Goal: Task Accomplishment & Management: Use online tool/utility

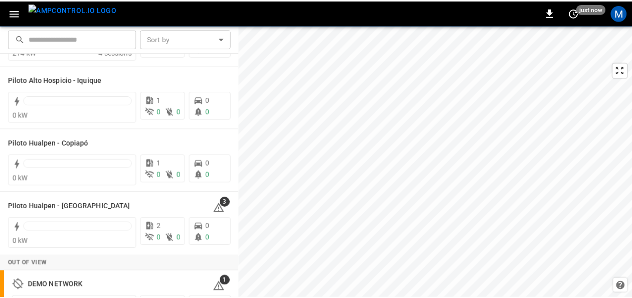
scroll to position [73, 0]
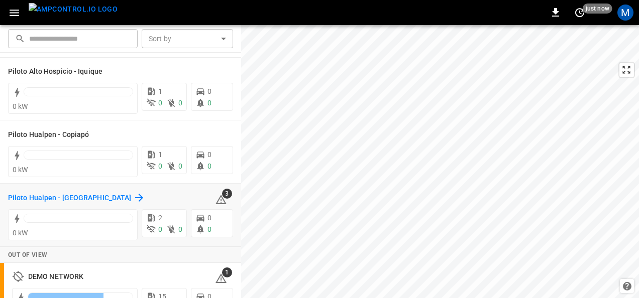
click at [81, 198] on h6 "Piloto Hualpen - Santiago" at bounding box center [69, 198] width 123 height 11
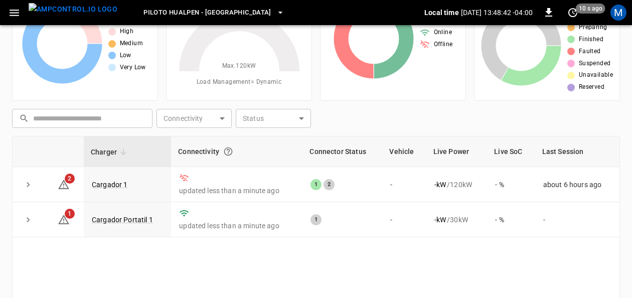
scroll to position [70, 0]
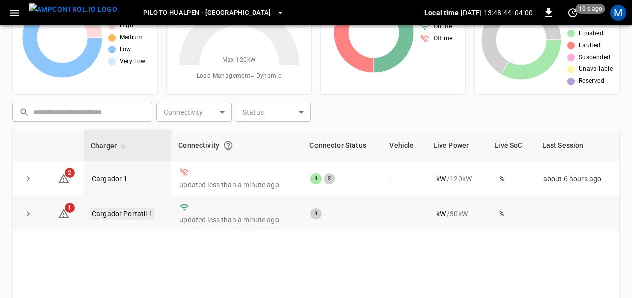
click at [140, 212] on link "Cargador Portatil 1" at bounding box center [122, 214] width 65 height 12
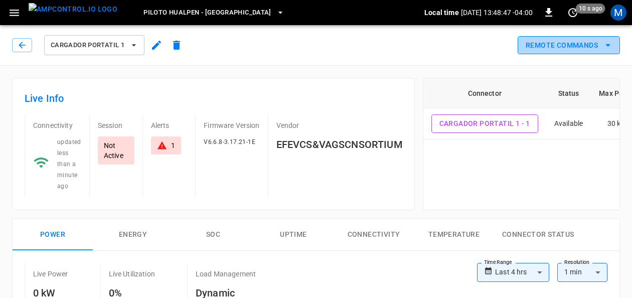
click at [602, 46] on button "Remote Commands" at bounding box center [569, 45] width 102 height 19
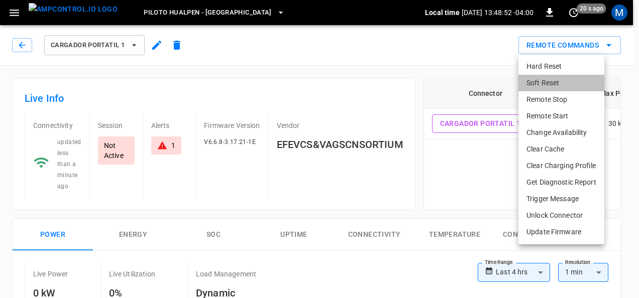
click at [548, 78] on li "Soft Reset" at bounding box center [561, 83] width 86 height 17
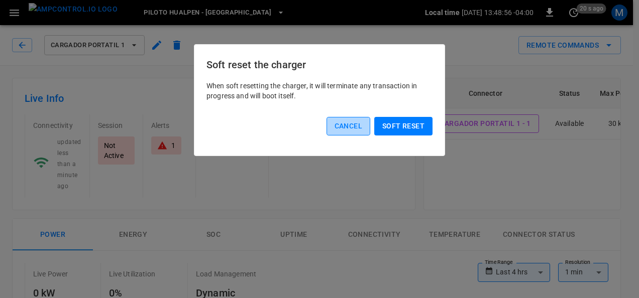
click at [349, 120] on button "Cancel" at bounding box center [348, 126] width 44 height 19
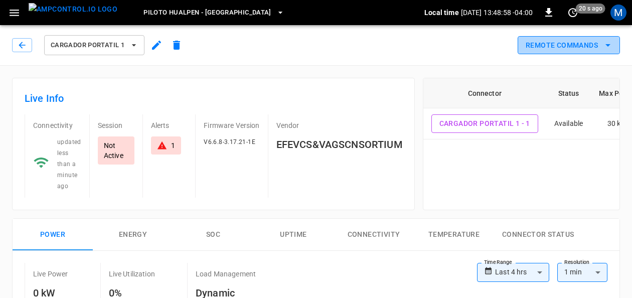
click at [607, 47] on icon "remote commands options" at bounding box center [608, 45] width 12 height 12
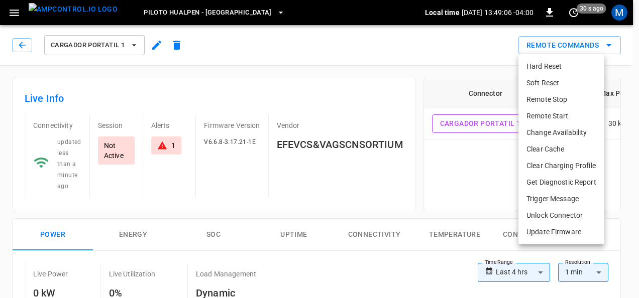
click at [486, 49] on div at bounding box center [319, 149] width 639 height 298
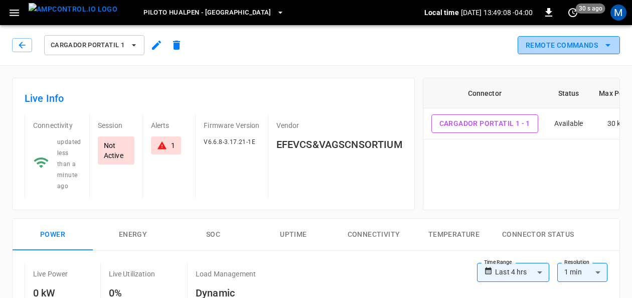
click at [609, 42] on icon "remote commands options" at bounding box center [608, 45] width 12 height 12
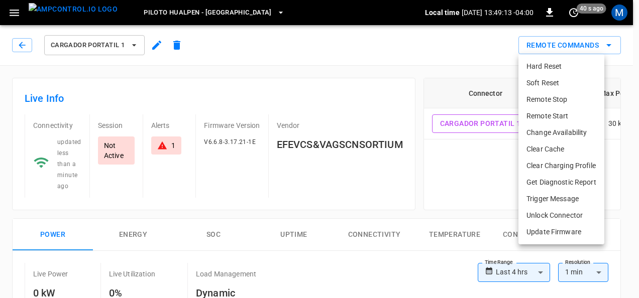
click at [436, 48] on div at bounding box center [319, 149] width 639 height 298
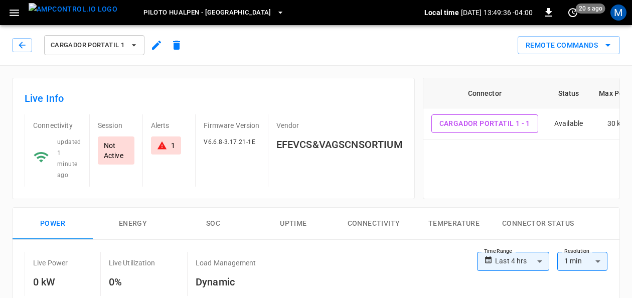
click at [235, 72] on div "Live Info Connectivity updated 1 minute ago Session Not Active Alerts 1 Firmwar…" at bounding box center [209, 135] width 411 height 130
click at [137, 47] on icon "button" at bounding box center [134, 45] width 10 height 10
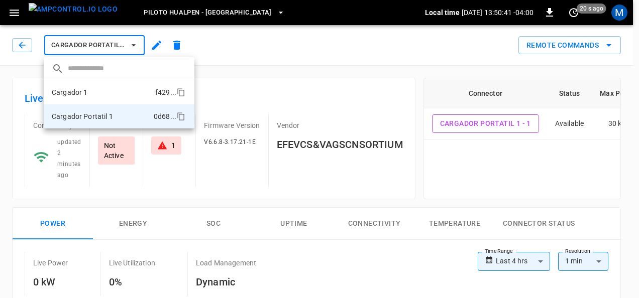
click at [122, 96] on li "Cargador 1 f429 ..." at bounding box center [119, 92] width 151 height 24
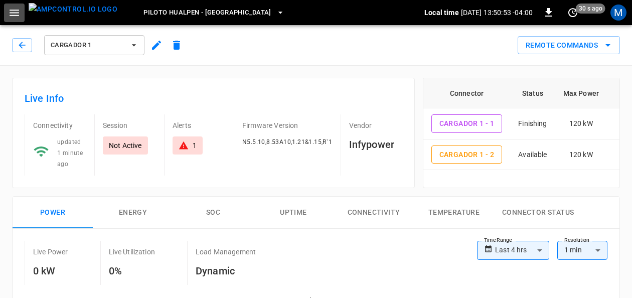
click at [15, 7] on icon "button" at bounding box center [14, 13] width 13 height 13
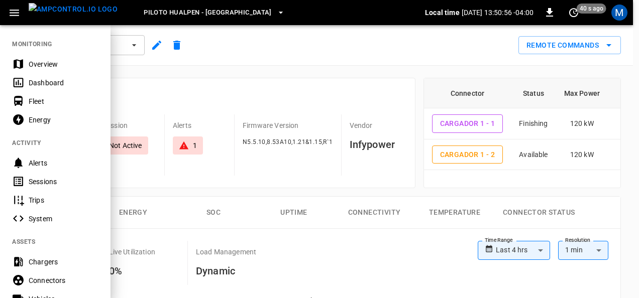
click at [34, 213] on div "System" at bounding box center [55, 218] width 110 height 19
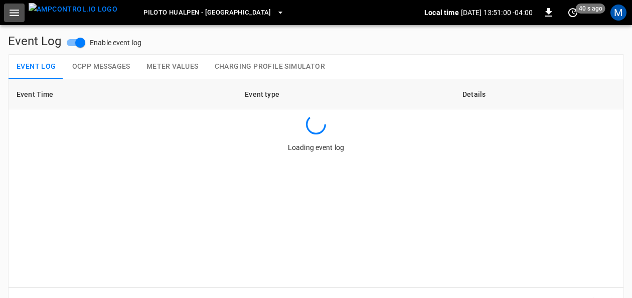
click at [15, 11] on icon "button" at bounding box center [14, 13] width 13 height 13
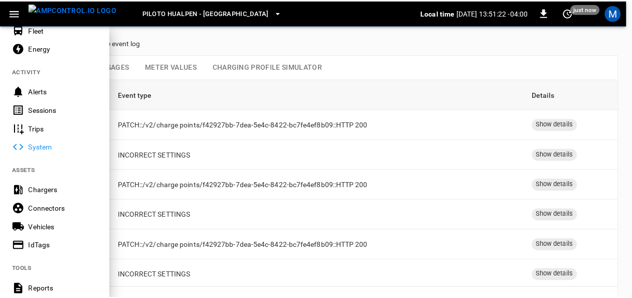
scroll to position [77, 0]
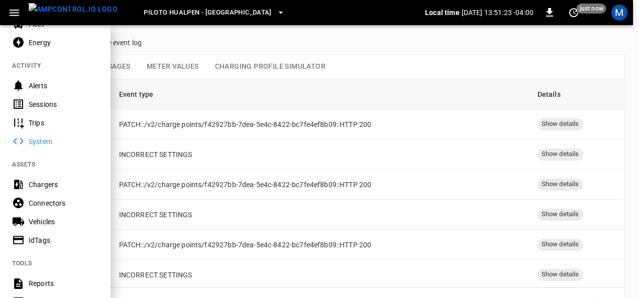
click at [40, 142] on div "System" at bounding box center [64, 142] width 70 height 10
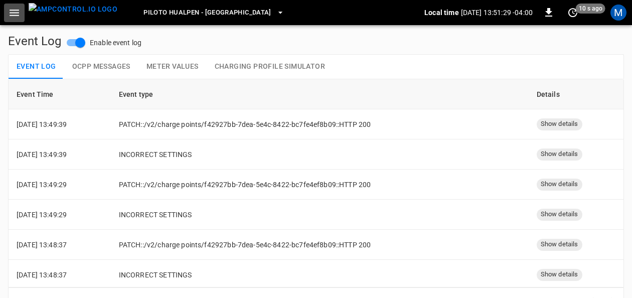
click at [16, 11] on icon "button" at bounding box center [14, 13] width 13 height 13
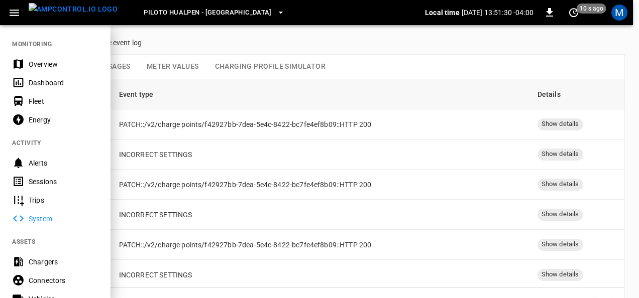
click at [49, 61] on div "Overview" at bounding box center [64, 64] width 70 height 10
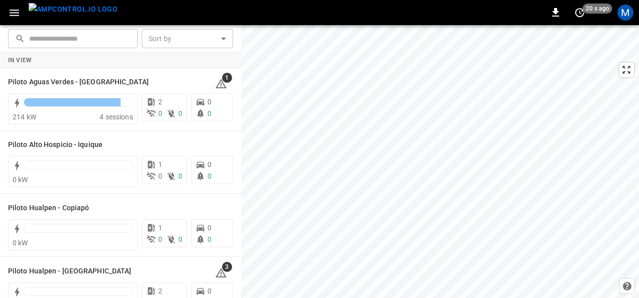
click at [13, 14] on icon "button" at bounding box center [14, 13] width 13 height 13
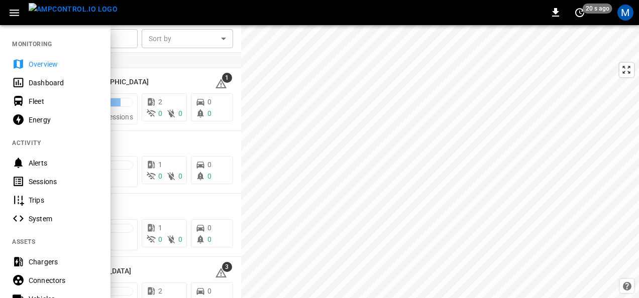
click at [41, 216] on div "System" at bounding box center [64, 219] width 70 height 10
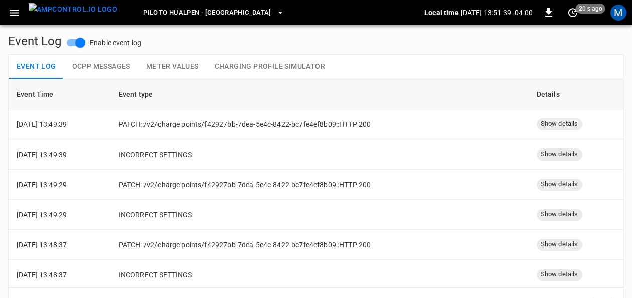
click at [266, 66] on button "Charging Profile Simulator" at bounding box center [270, 67] width 126 height 24
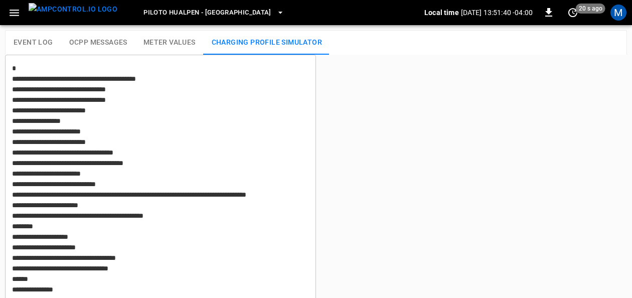
type textarea "**********"
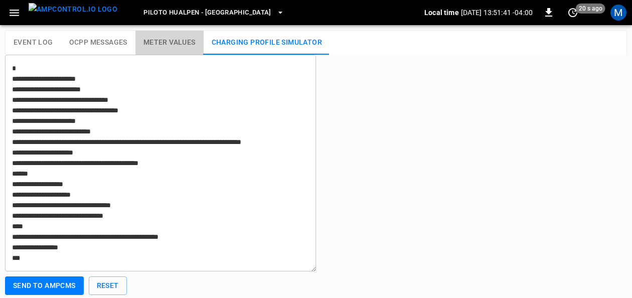
click at [181, 35] on button "Meter Values" at bounding box center [170, 43] width 68 height 24
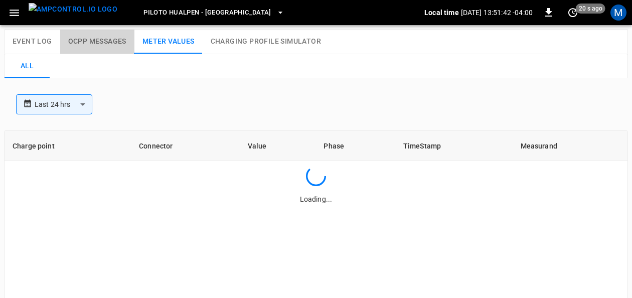
click at [114, 35] on button "OCPP Messages" at bounding box center [97, 42] width 74 height 24
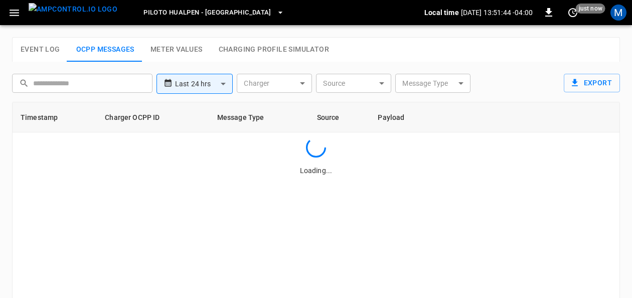
click at [55, 11] on img "menu" at bounding box center [73, 9] width 89 height 13
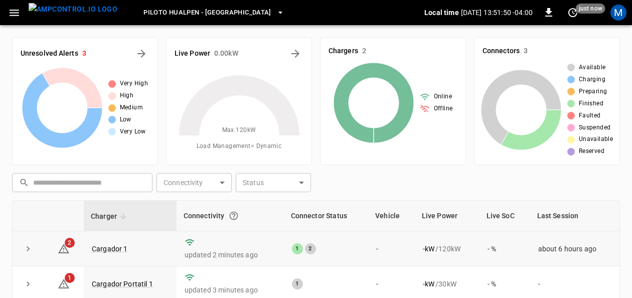
click at [113, 255] on td "Cargador 1" at bounding box center [130, 248] width 93 height 35
click at [111, 251] on link "Cargador 1" at bounding box center [110, 249] width 40 height 12
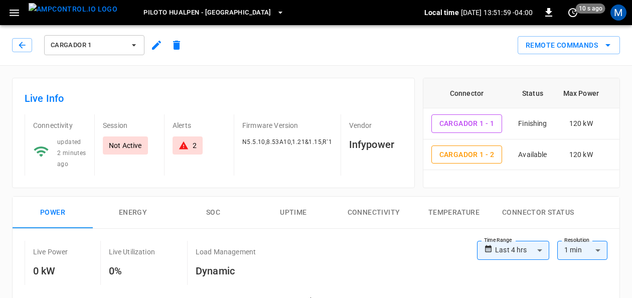
click at [129, 48] on icon "button" at bounding box center [134, 45] width 10 height 10
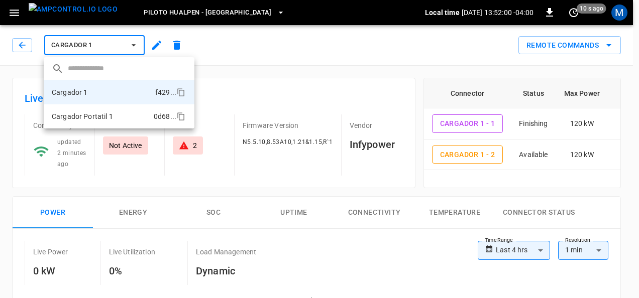
click at [101, 111] on p "Cargador Portatil 1" at bounding box center [82, 116] width 61 height 10
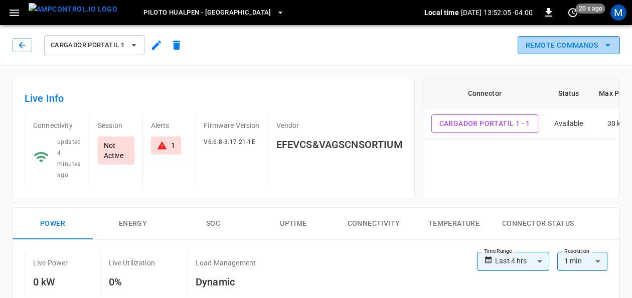
click at [608, 48] on icon "remote commands options" at bounding box center [608, 45] width 12 height 12
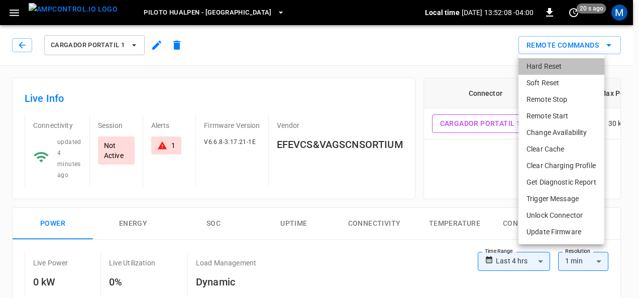
click at [566, 62] on li "Hard Reset" at bounding box center [561, 66] width 86 height 17
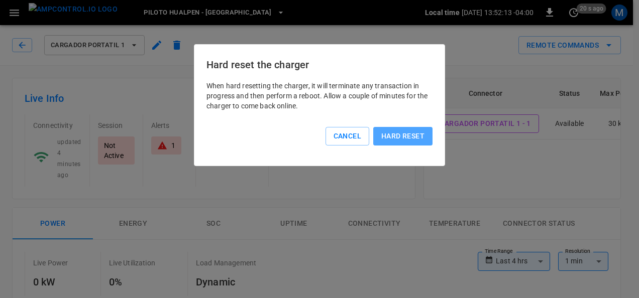
click at [403, 145] on button "Hard reset" at bounding box center [402, 136] width 59 height 19
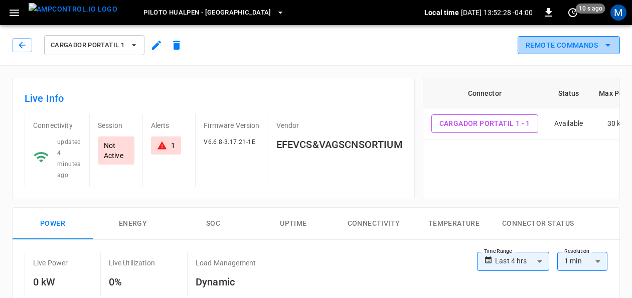
click at [617, 49] on button "Remote Commands" at bounding box center [569, 45] width 102 height 19
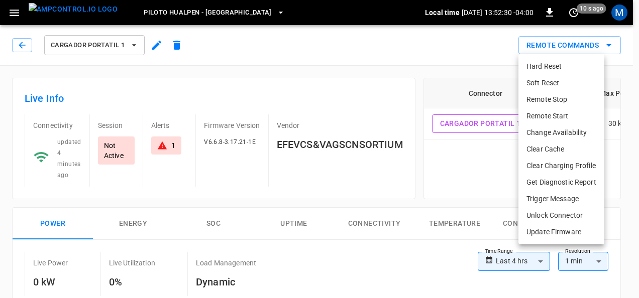
click at [570, 63] on li "Hard Reset" at bounding box center [561, 66] width 86 height 17
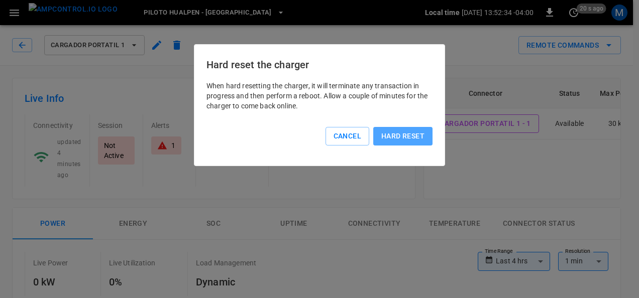
click at [393, 132] on button "Hard reset" at bounding box center [402, 136] width 59 height 19
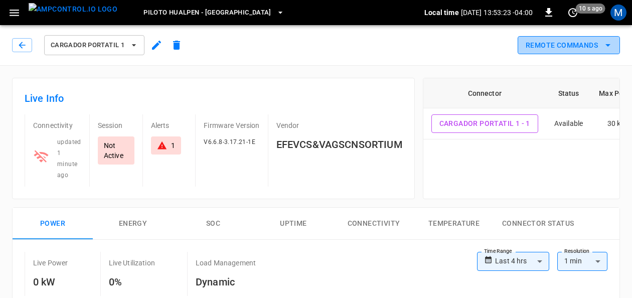
click at [577, 45] on button "Remote Commands" at bounding box center [569, 45] width 102 height 19
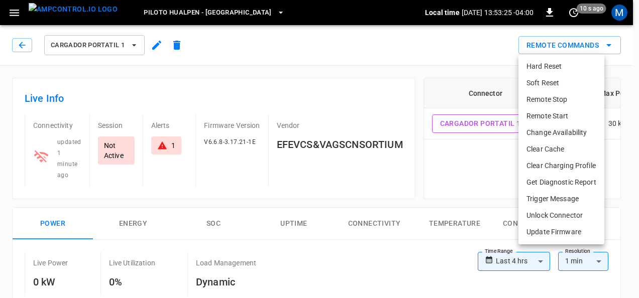
click at [540, 61] on li "Hard Reset" at bounding box center [561, 66] width 86 height 17
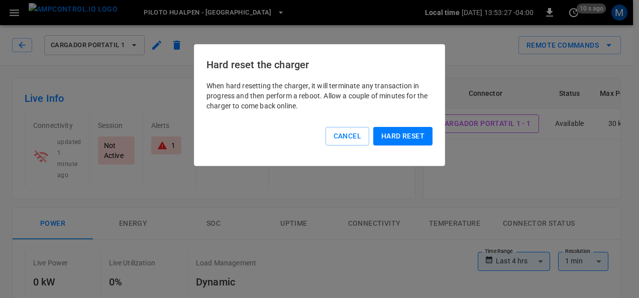
click at [416, 131] on button "Hard reset" at bounding box center [402, 136] width 59 height 19
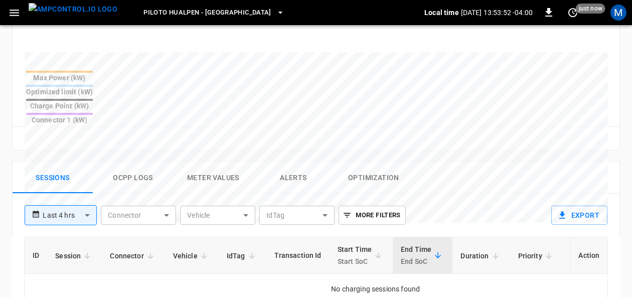
scroll to position [422, 0]
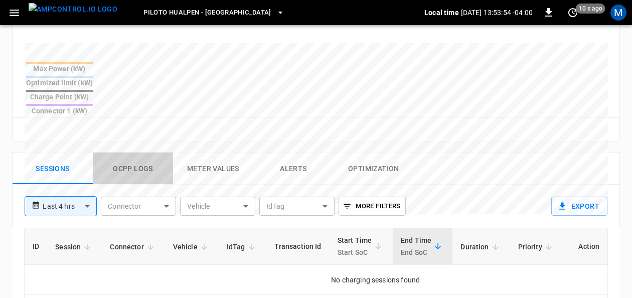
click at [145, 153] on button "Ocpp logs" at bounding box center [133, 169] width 80 height 32
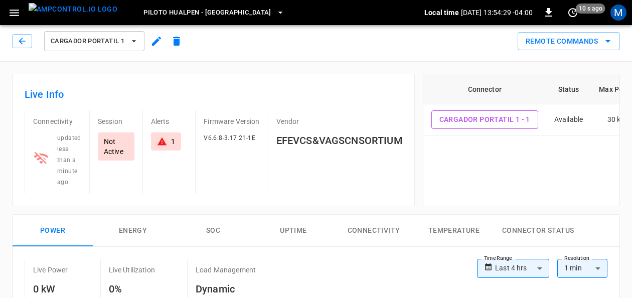
scroll to position [0, 0]
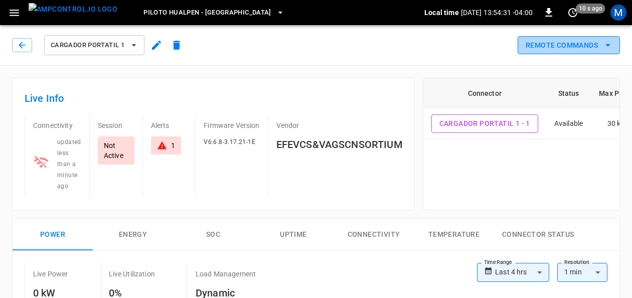
click at [608, 44] on icon "remote commands options" at bounding box center [608, 45] width 5 height 3
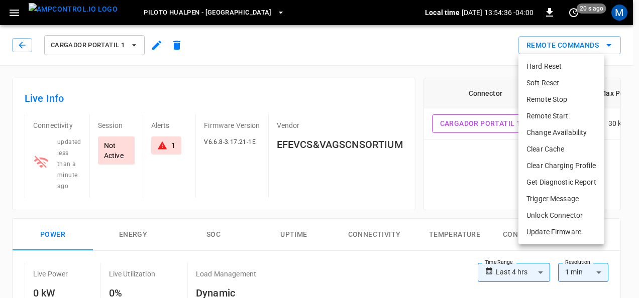
click at [550, 117] on li "Remote Start" at bounding box center [561, 116] width 86 height 17
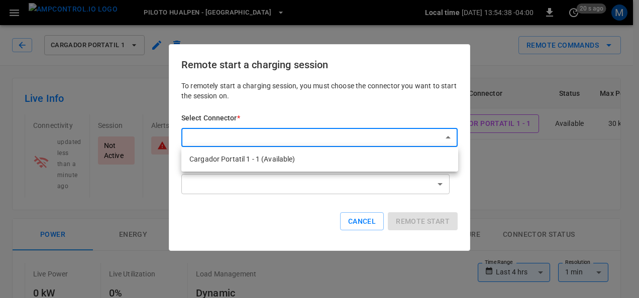
click at [333, 157] on li "Cargador Portatil 1 - 1 (Available)" at bounding box center [319, 159] width 277 height 17
type input "**********"
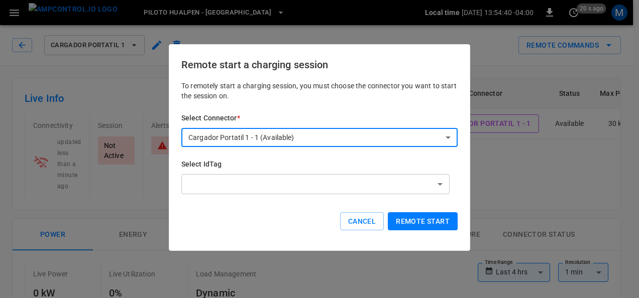
click at [310, 170] on div "Select IdTag ​ ​" at bounding box center [319, 177] width 276 height 37
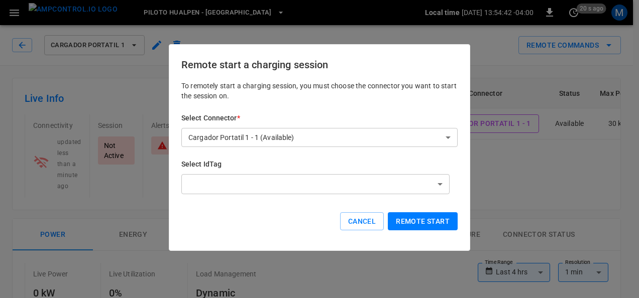
click at [415, 218] on button "Remote start" at bounding box center [423, 221] width 70 height 19
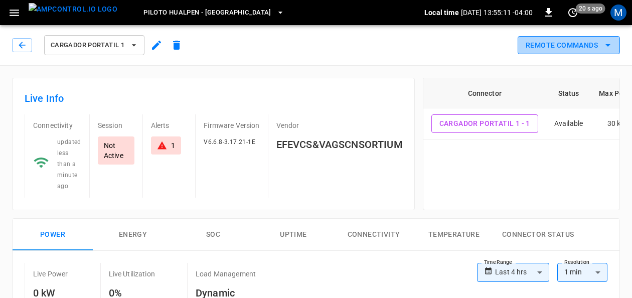
click at [611, 41] on icon "remote commands options" at bounding box center [608, 45] width 12 height 12
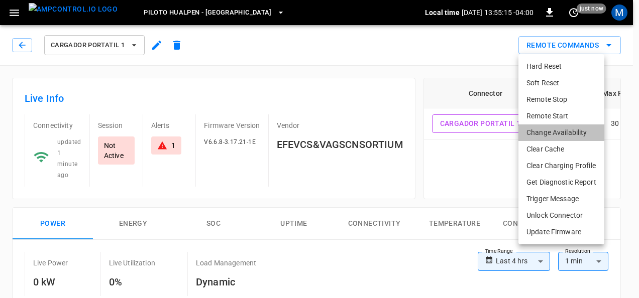
click at [539, 134] on li "Change Availability" at bounding box center [561, 132] width 86 height 17
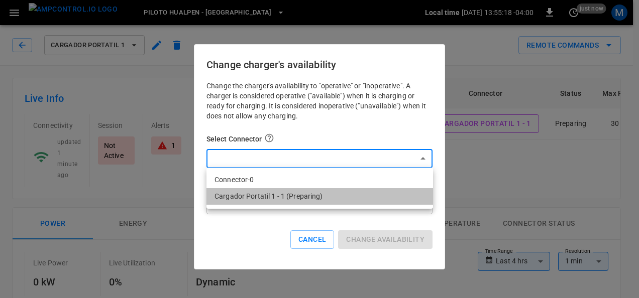
click at [255, 196] on li "Cargador Portatil 1 - 1 (Preparing)" at bounding box center [319, 196] width 226 height 17
type input "**********"
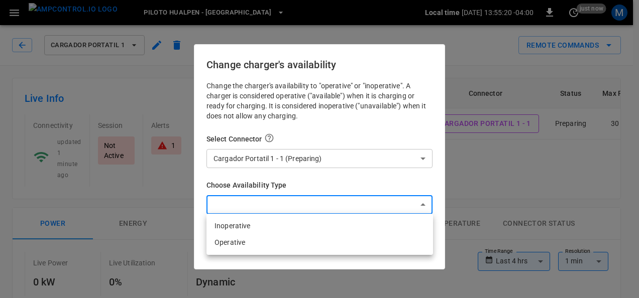
click at [259, 228] on li "Inoperative" at bounding box center [319, 226] width 226 height 17
type input "**********"
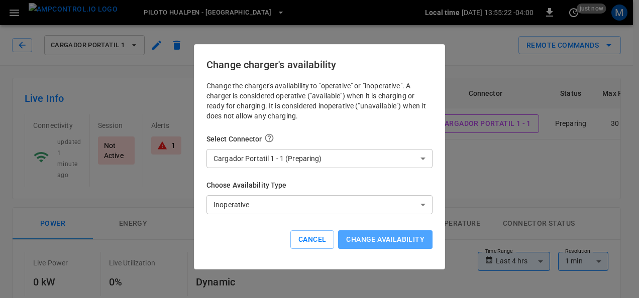
click at [382, 238] on button "Change availability" at bounding box center [385, 239] width 94 height 19
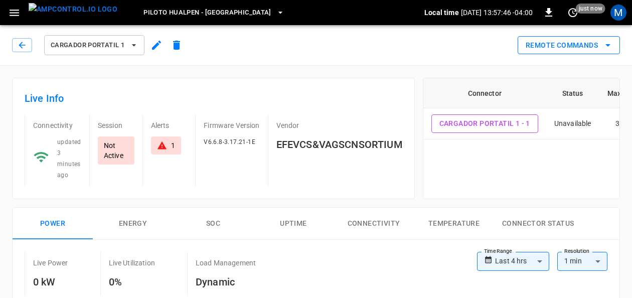
click at [615, 47] on button "Remote Commands" at bounding box center [569, 45] width 102 height 19
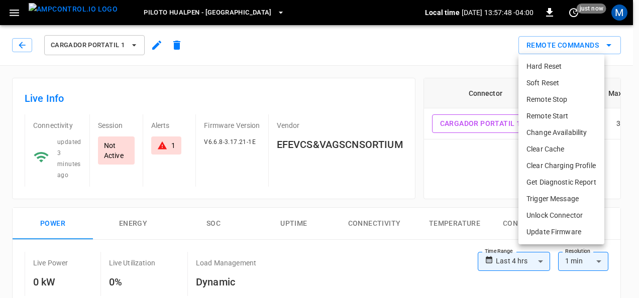
click at [579, 133] on li "Change Availability" at bounding box center [561, 132] width 86 height 17
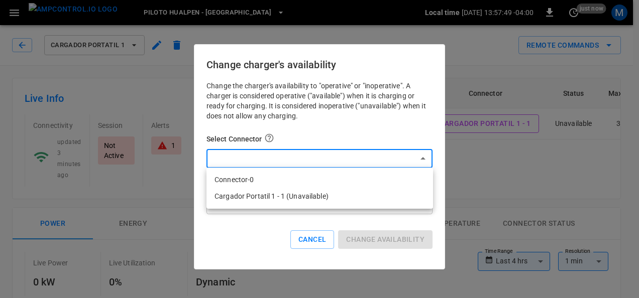
click at [345, 155] on div at bounding box center [319, 149] width 639 height 298
click at [306, 196] on li "Cargador Portatil 1 - 1 (Unavailable)" at bounding box center [319, 196] width 226 height 17
type input "**********"
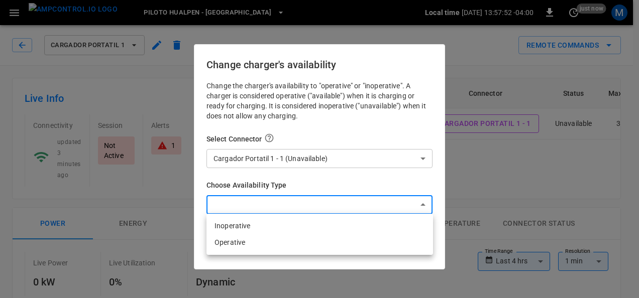
click at [233, 240] on li "Operative" at bounding box center [319, 242] width 226 height 17
type input "*********"
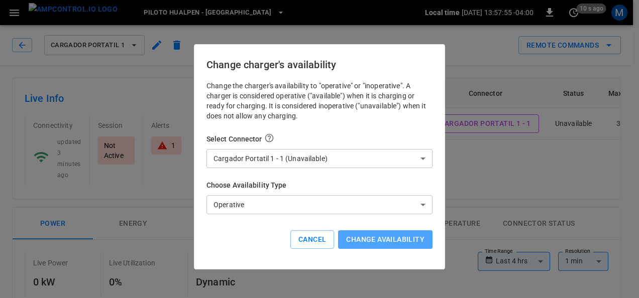
click at [352, 236] on button "Change availability" at bounding box center [385, 239] width 94 height 19
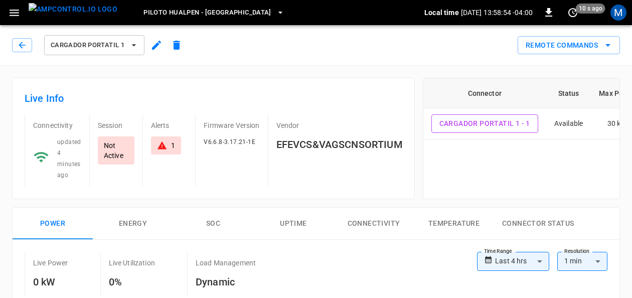
click at [130, 45] on icon "button" at bounding box center [134, 45] width 10 height 10
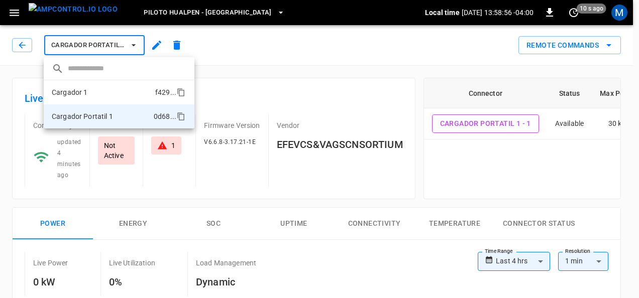
click at [108, 88] on li "Cargador 1 f429 ..." at bounding box center [119, 92] width 151 height 24
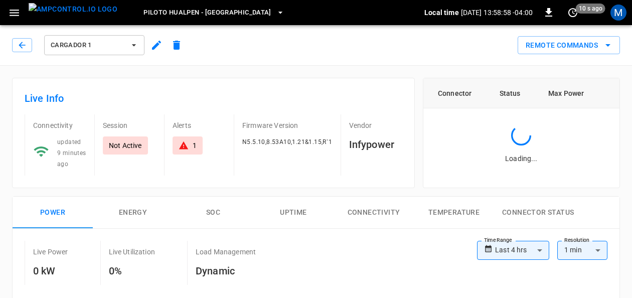
click at [190, 144] on div "1" at bounding box center [188, 146] width 18 height 10
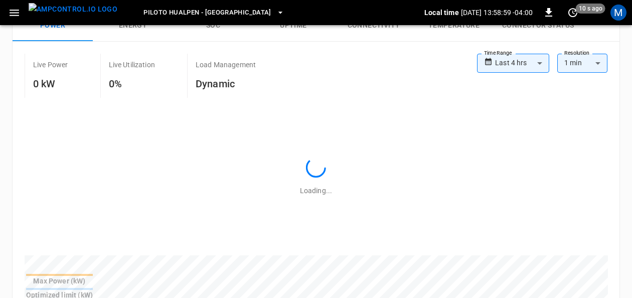
scroll to position [488, 0]
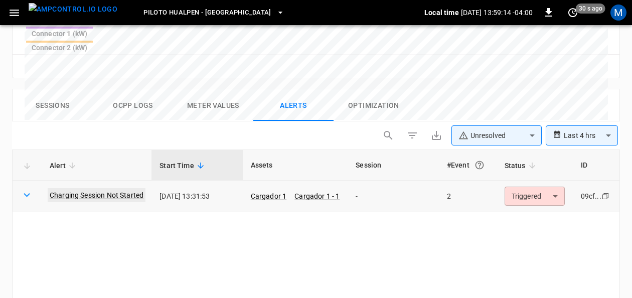
click at [85, 188] on link "Charging Session Not Started" at bounding box center [97, 195] width 98 height 14
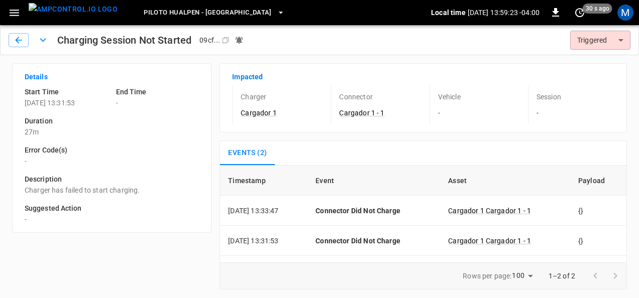
click at [620, 39] on body "Piloto Hualpen - Santiago Local time 2025-08-13 13:59:23 -04:00 0 30 s ago M Ch…" at bounding box center [319, 149] width 639 height 298
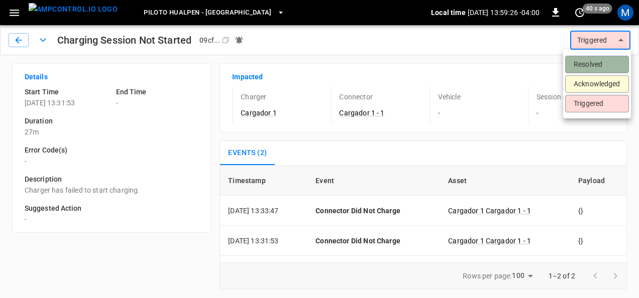
click at [597, 64] on li "Resolved" at bounding box center [597, 65] width 64 height 18
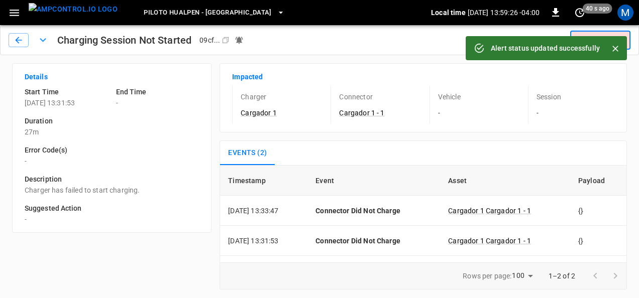
type input "********"
click at [616, 50] on icon "Close" at bounding box center [615, 49] width 6 height 6
